Goal: Transaction & Acquisition: Obtain resource

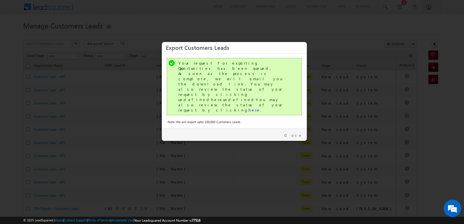
click at [300, 128] on div "Close" at bounding box center [234, 134] width 145 height 13
click at [298, 133] on link "Close" at bounding box center [293, 135] width 18 height 5
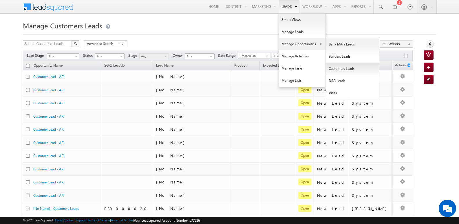
click at [336, 70] on link "Customers Leads" at bounding box center [352, 69] width 53 height 12
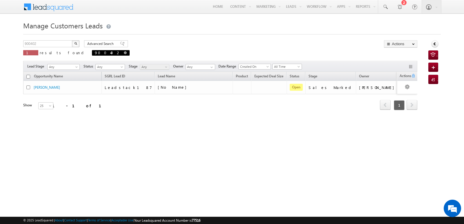
click at [124, 53] on span at bounding box center [125, 52] width 3 height 3
type input "Search Customers Leads"
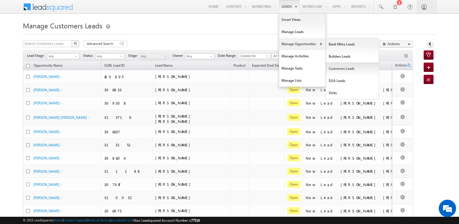
click at [333, 69] on link "Customers Leads" at bounding box center [352, 69] width 53 height 12
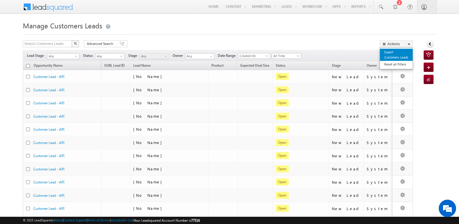
click at [388, 54] on link "Export Customers Leads" at bounding box center [396, 55] width 33 height 12
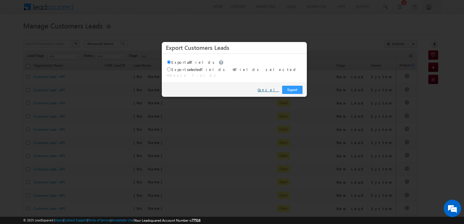
click at [271, 87] on link "Cancel" at bounding box center [268, 89] width 22 height 5
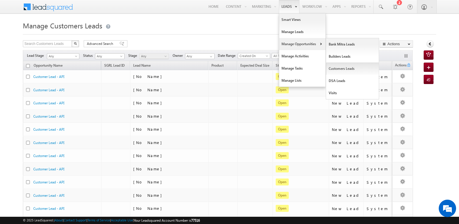
click at [343, 66] on link "Customers Leads" at bounding box center [352, 69] width 53 height 12
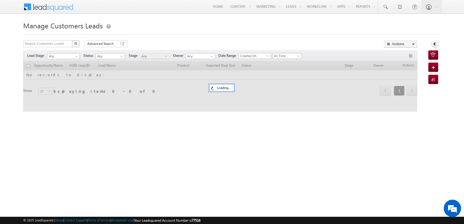
click at [291, 57] on span "All Time" at bounding box center [286, 55] width 28 height 5
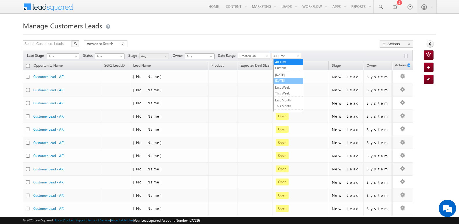
click at [286, 80] on link "[DATE]" at bounding box center [288, 80] width 29 height 5
click at [314, 37] on div "Manage Customers Leads Search Customers Leads X 1328 results found Advanced Sea…" at bounding box center [230, 225] width 414 height 412
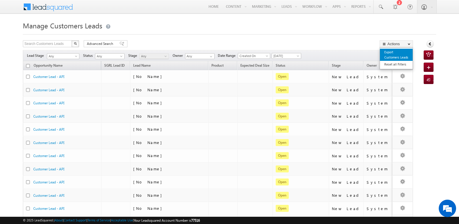
click at [390, 55] on link "Export Customers Leads" at bounding box center [396, 55] width 33 height 12
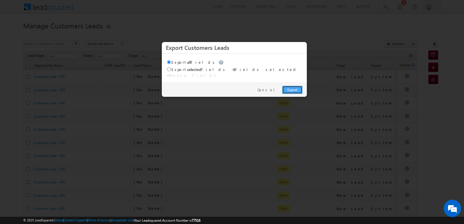
click at [295, 87] on link "Export" at bounding box center [292, 90] width 20 height 8
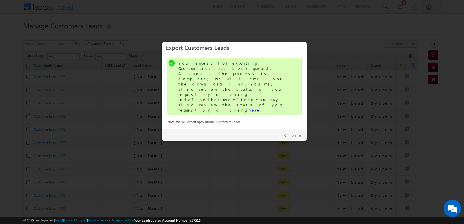
click at [248, 108] on link "here" at bounding box center [254, 110] width 12 height 5
click at [300, 133] on link "Close" at bounding box center [293, 135] width 18 height 5
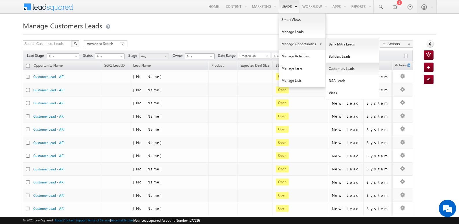
click at [340, 68] on link "Customers Leads" at bounding box center [352, 69] width 53 height 12
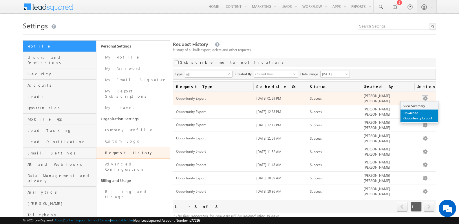
click at [411, 114] on link "Download Opportunity Export" at bounding box center [420, 116] width 38 height 12
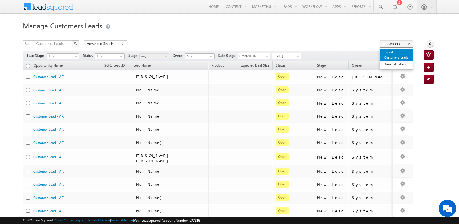
click at [395, 56] on link "Export Customers Leads" at bounding box center [396, 55] width 33 height 12
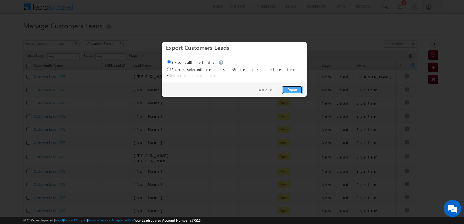
click at [293, 90] on link "Export" at bounding box center [292, 90] width 20 height 8
